Goal: Learn about a topic

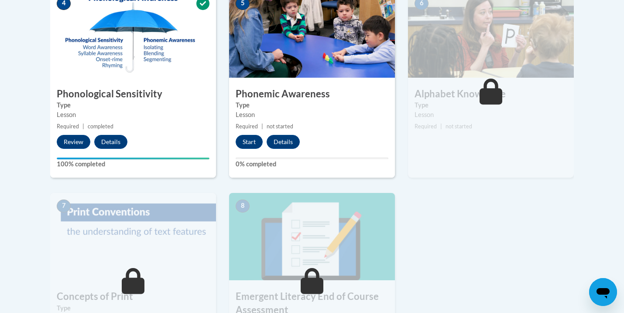
scroll to position [516, 0]
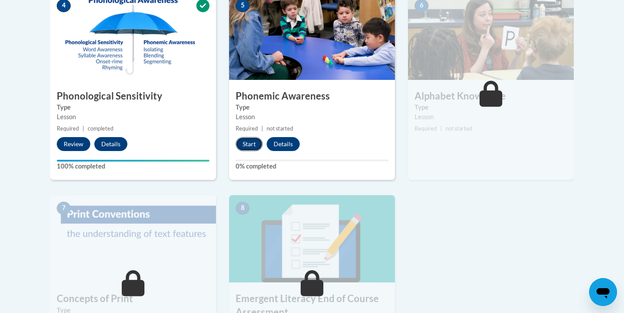
click at [240, 144] on button "Start" at bounding box center [248, 144] width 27 height 14
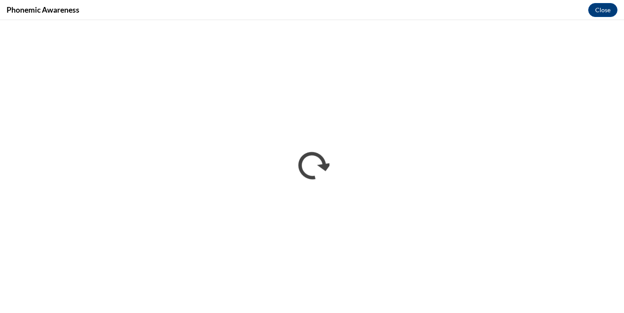
scroll to position [0, 0]
